Goal: Task Accomplishment & Management: Manage account settings

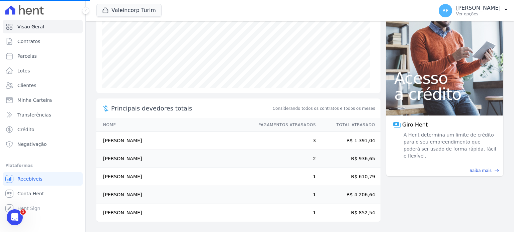
scroll to position [108, 0]
select select
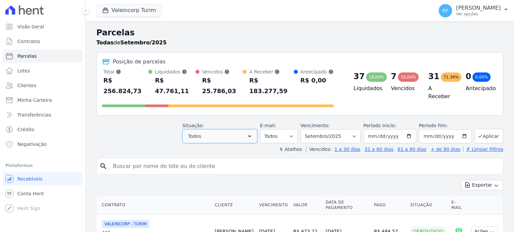
click at [253, 133] on icon "button" at bounding box center [249, 136] width 7 height 7
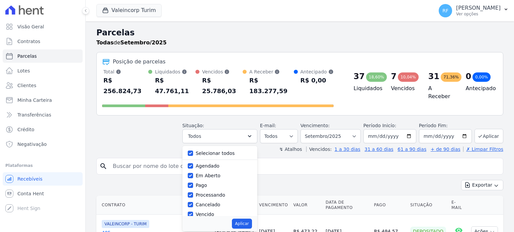
click at [227, 151] on label "Selecionar todos" at bounding box center [215, 153] width 39 height 5
click at [193, 151] on input "Selecionar todos" at bounding box center [190, 153] width 5 height 5
checkbox input "false"
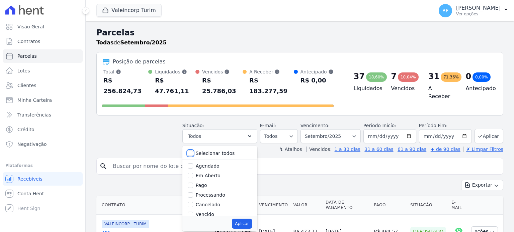
checkbox input "false"
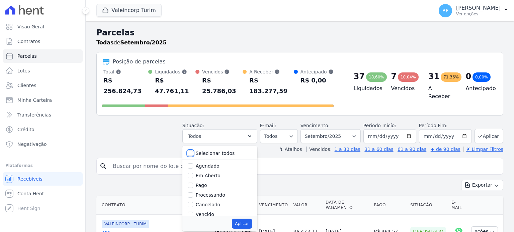
checkbox input "false"
click at [209, 212] on label "Vencido" at bounding box center [205, 214] width 18 height 5
click at [193, 212] on input "Vencido" at bounding box center [190, 214] width 5 height 5
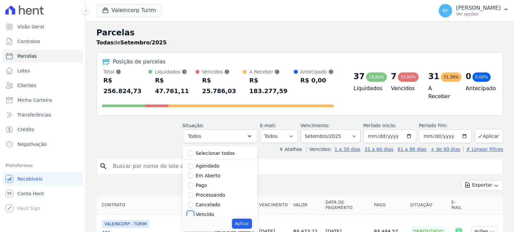
checkbox input "true"
click at [247, 219] on button "Aplicar" at bounding box center [242, 224] width 20 height 10
select select "overdue"
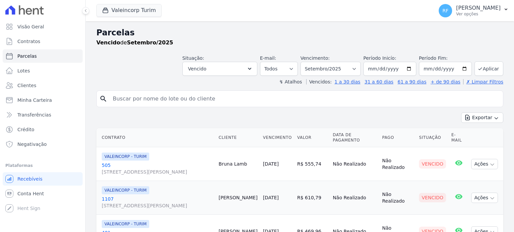
select select
click at [378, 70] on input "[DATE]" at bounding box center [389, 69] width 53 height 14
type input "[DATE]"
click at [482, 67] on button "Aplicar" at bounding box center [488, 69] width 29 height 14
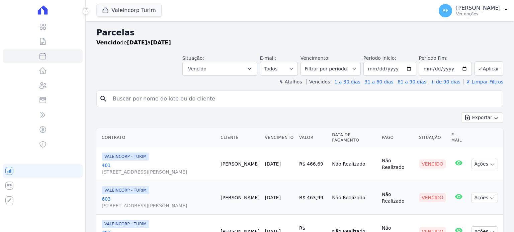
select select
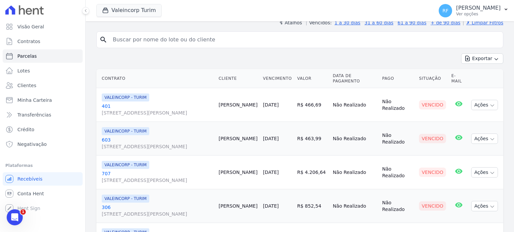
scroll to position [67, 0]
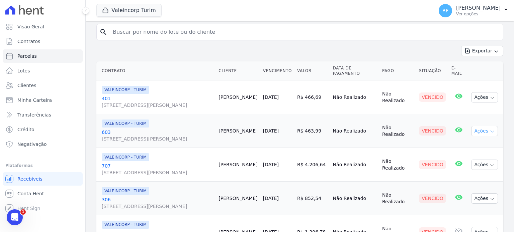
click at [477, 126] on button "Ações" at bounding box center [484, 131] width 27 height 10
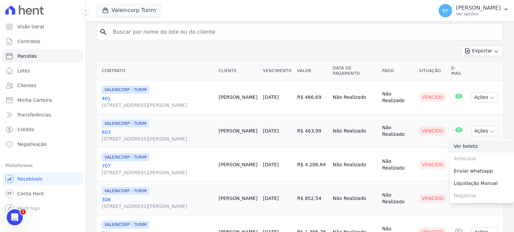
click at [467, 142] on link "Ver boleto" at bounding box center [481, 146] width 64 height 12
click at [385, 139] on td "Não Realizado" at bounding box center [397, 131] width 37 height 34
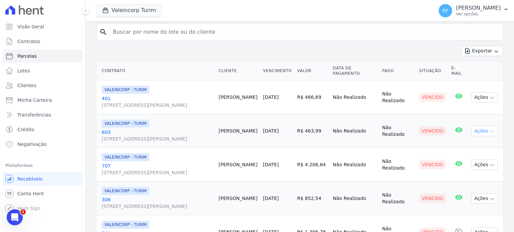
click at [477, 126] on button "Ações" at bounding box center [484, 131] width 27 height 10
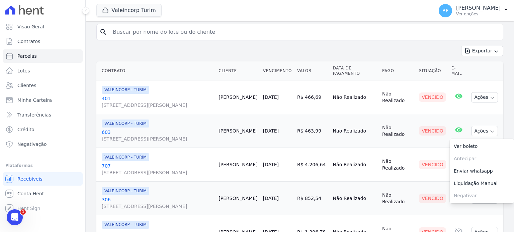
click at [105, 129] on link "603 Rua Arlindo Pasqualini , 446, AP 307 , Vila Nova" at bounding box center [157, 135] width 111 height 13
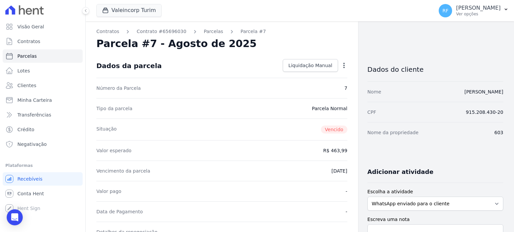
click at [340, 64] on icon "button" at bounding box center [343, 65] width 7 height 7
click at [230, 160] on div "Valor esperado R$ 463,99" at bounding box center [221, 150] width 251 height 20
click at [206, 32] on link "Parcelas" at bounding box center [213, 31] width 19 height 7
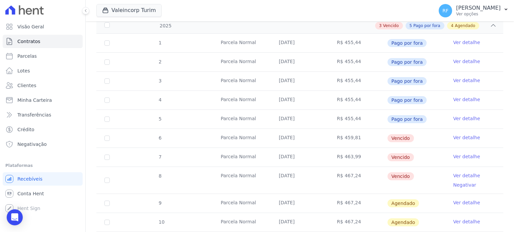
scroll to position [33, 0]
